Goal: Task Accomplishment & Management: Complete application form

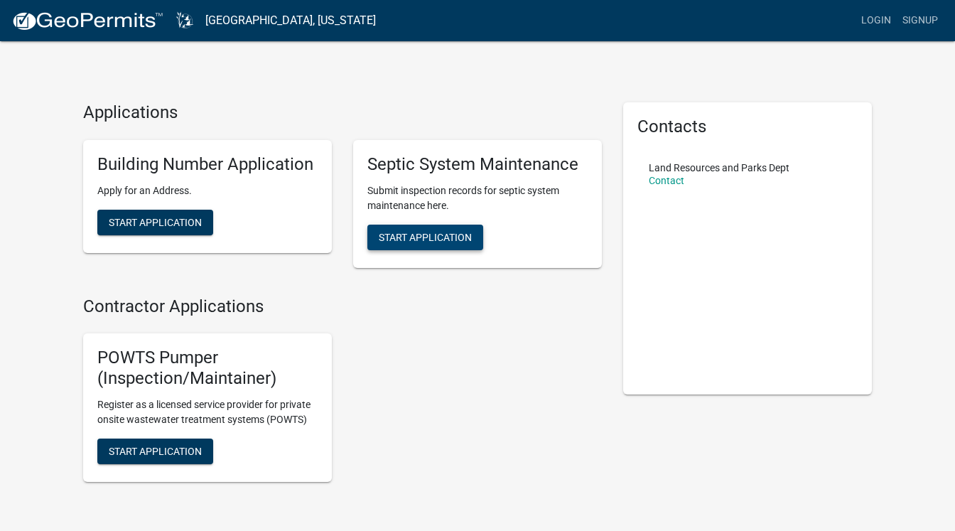
click at [460, 242] on span "Start Application" at bounding box center [425, 236] width 93 height 11
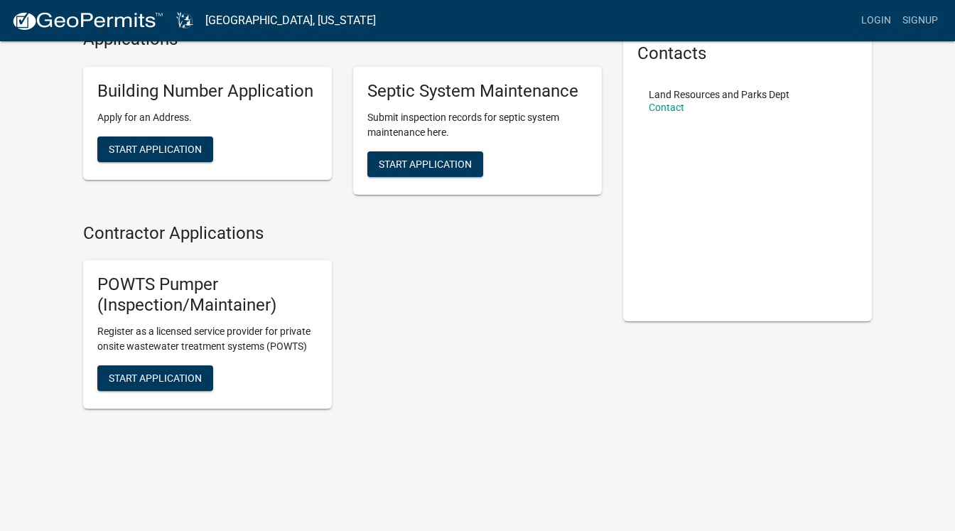
scroll to position [261, 0]
click at [148, 372] on span "Start Application" at bounding box center [155, 377] width 93 height 11
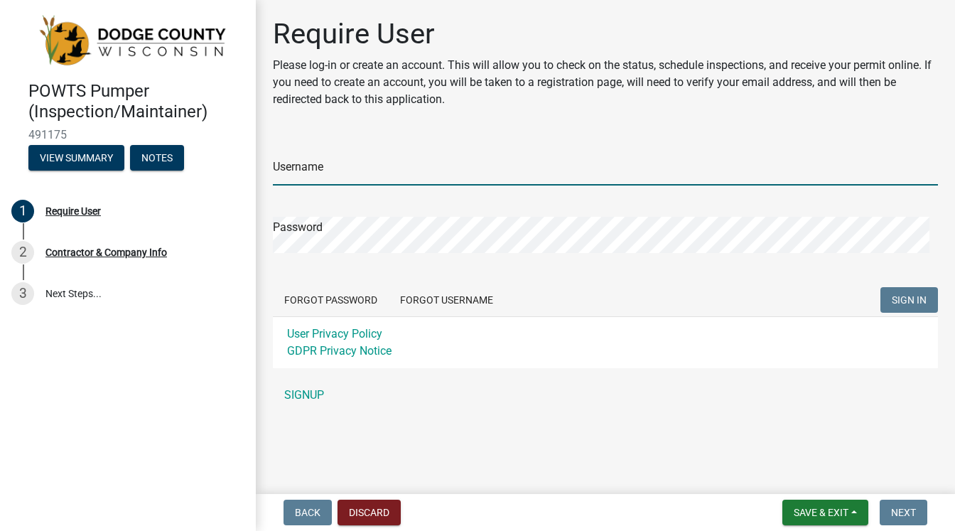
click at [342, 185] on input "Username" at bounding box center [605, 170] width 665 height 29
type input "drrdtownsend"
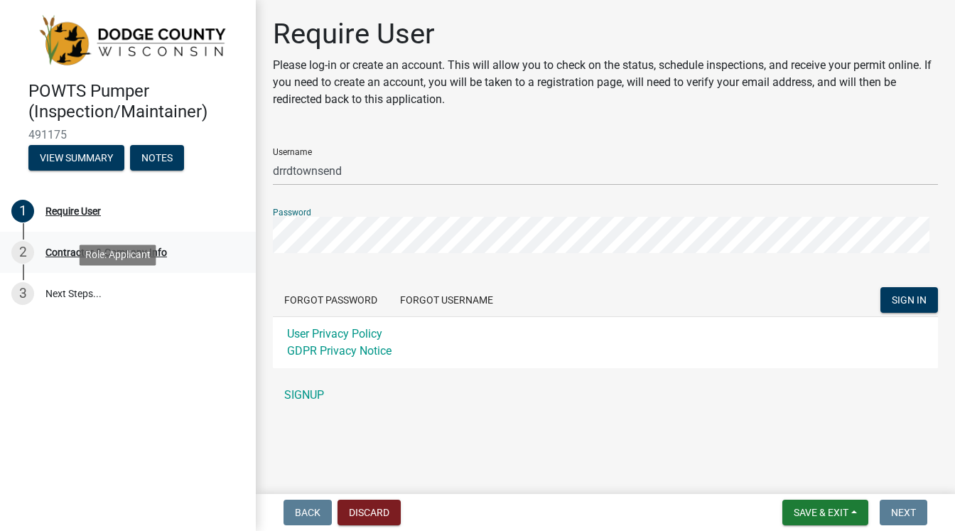
click at [247, 279] on div "POWTS Pumper (Inspection/Maintainer) 491175 View Summary Notes 1 Require User 2…" at bounding box center [477, 265] width 955 height 531
click at [325, 409] on link "SIGNUP" at bounding box center [605, 395] width 665 height 28
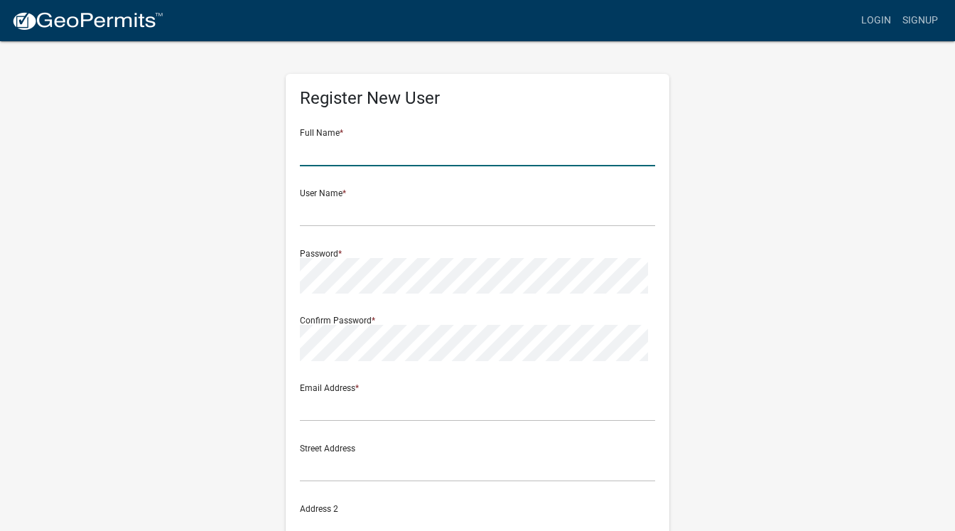
click at [430, 166] on input "text" at bounding box center [477, 151] width 355 height 29
type input "[PERSON_NAME]"
click at [377, 227] on input "text" at bounding box center [477, 211] width 355 height 29
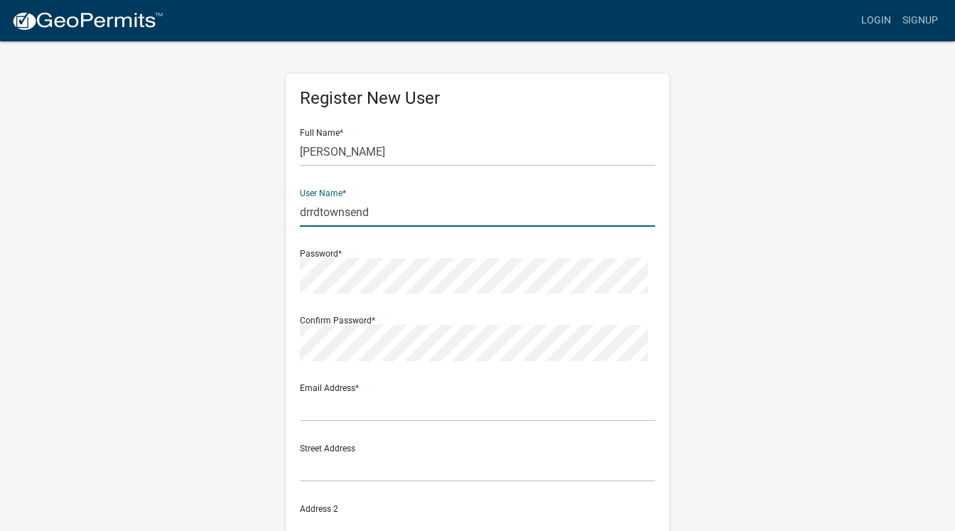
type input "drrdtownsend"
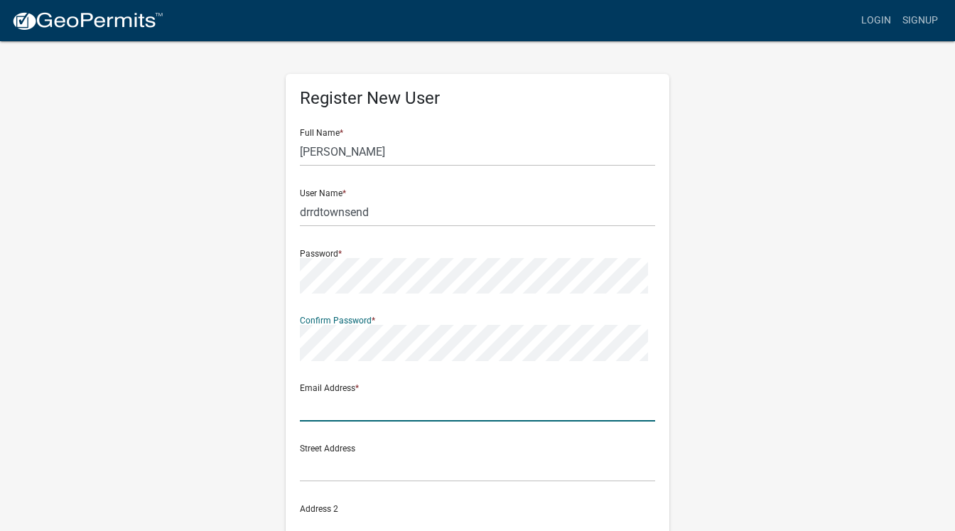
click at [327, 421] on input "text" at bounding box center [477, 406] width 355 height 29
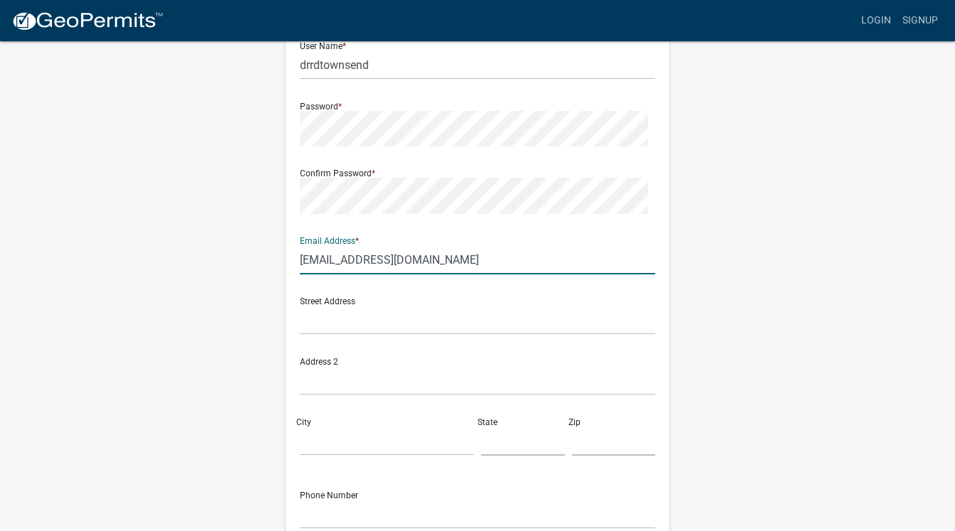
scroll to position [152, 0]
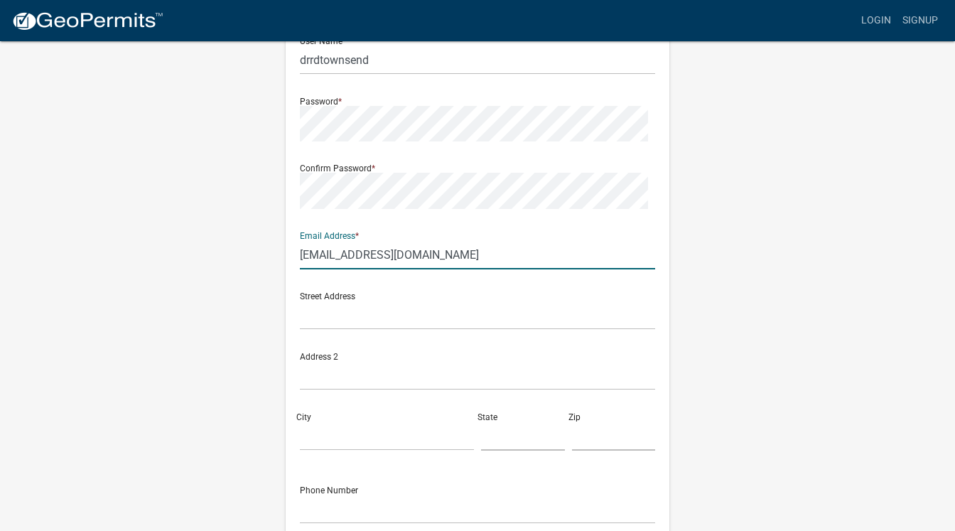
type input "[EMAIL_ADDRESS][DOMAIN_NAME]"
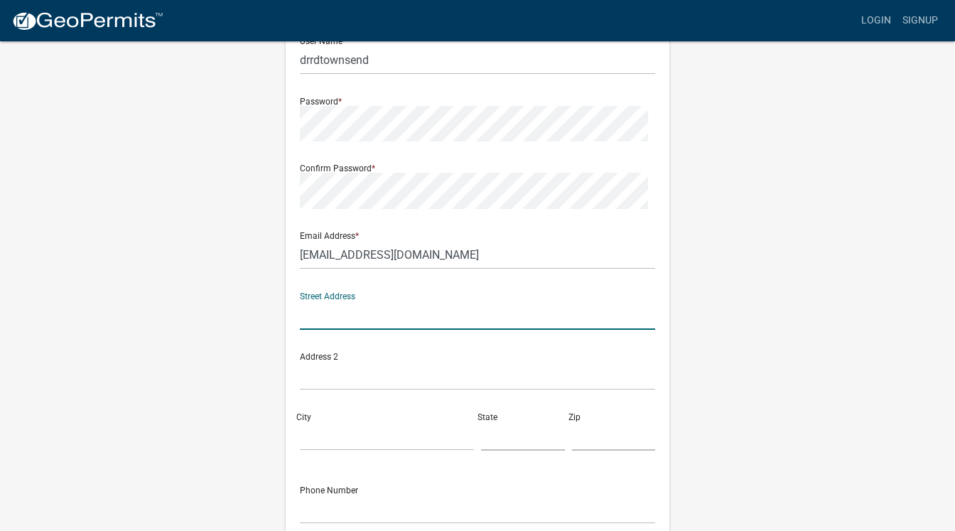
click at [330, 330] on input "text" at bounding box center [477, 315] width 355 height 29
type input "W3053 [PERSON_NAME] Court"
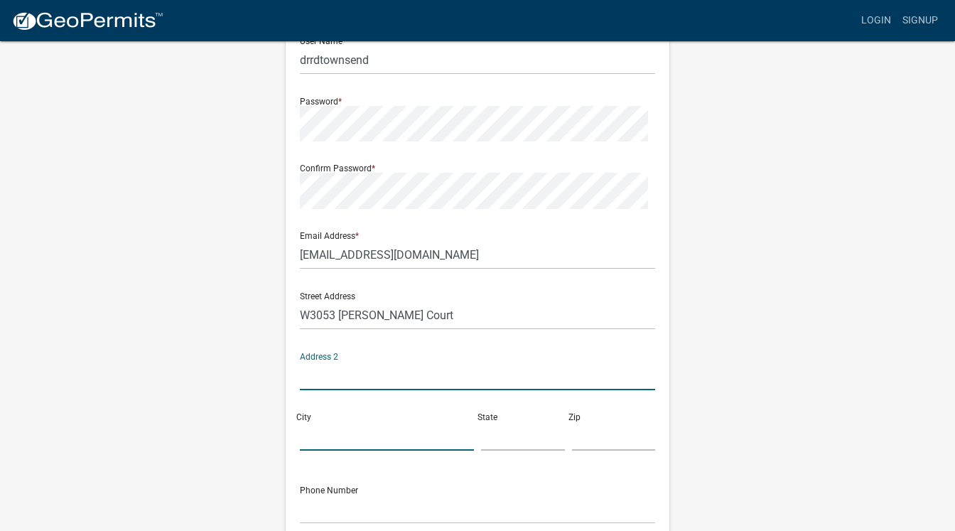
scroll to position [440, 0]
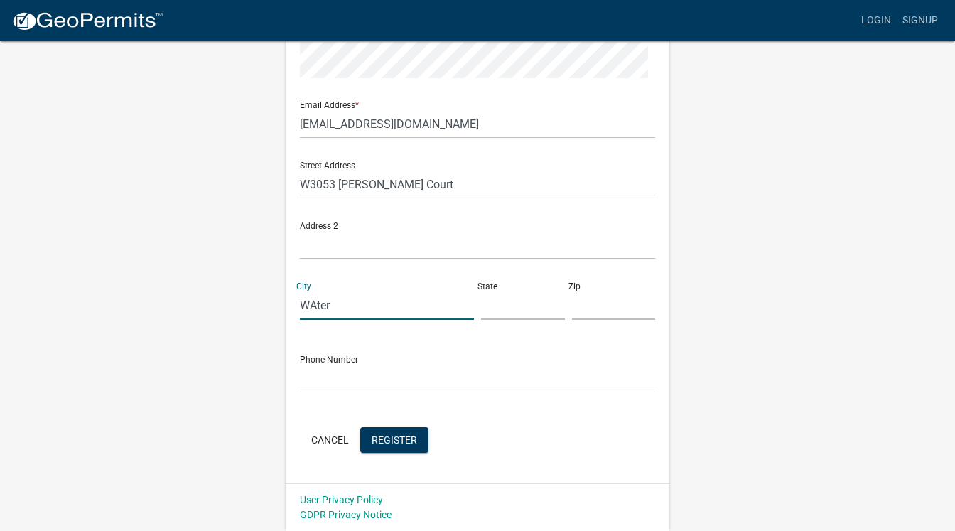
click at [359, 291] on input "WAter" at bounding box center [387, 305] width 174 height 29
type input "[GEOGRAPHIC_DATA]"
type input "WI"
type input "53094"
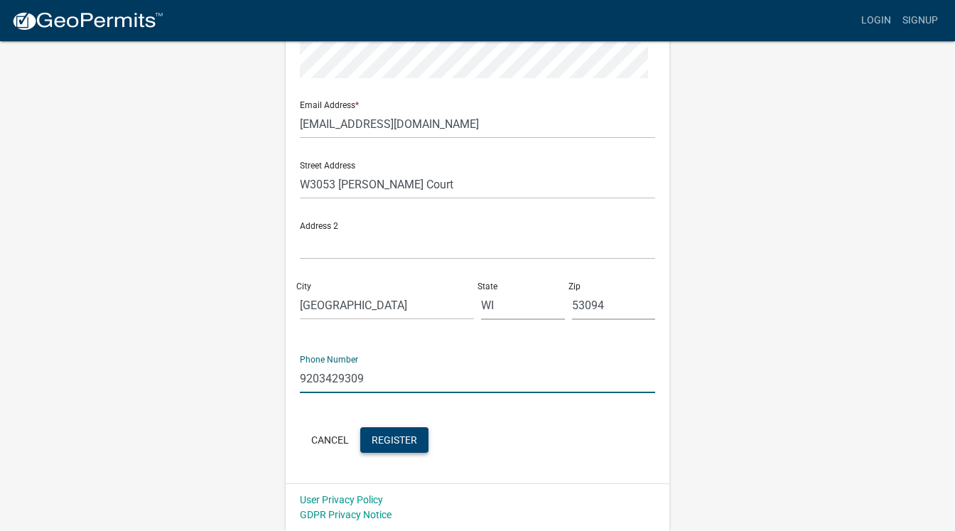
type input "9203429309"
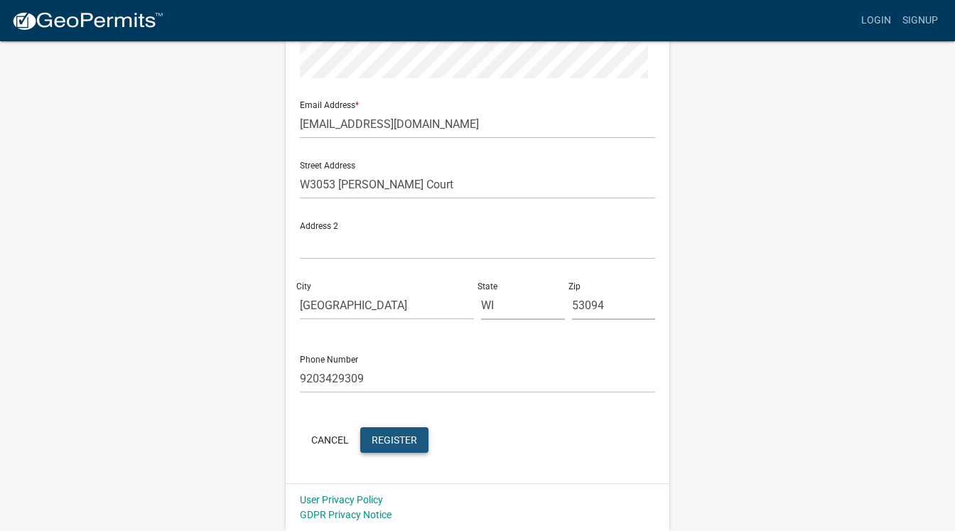
click at [417, 434] on span "Register" at bounding box center [394, 439] width 45 height 11
